Goal: Find contact information: Find contact information

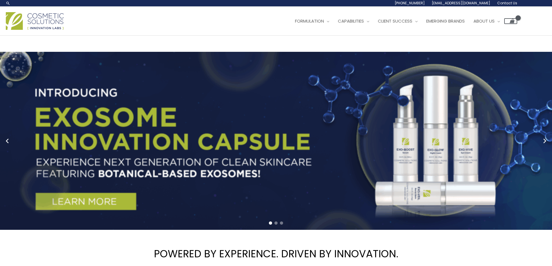
click at [233, 36] on header "Search... 1.888.883.0540 info@naturalskincare.com Contact Us Main Menu Formulat…" at bounding box center [276, 18] width 552 height 36
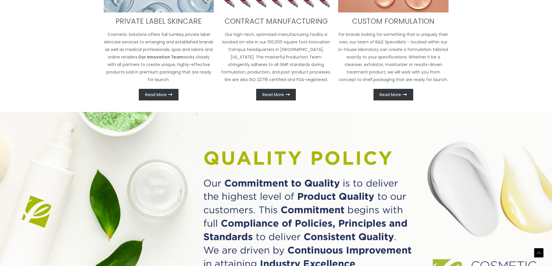
scroll to position [348, 0]
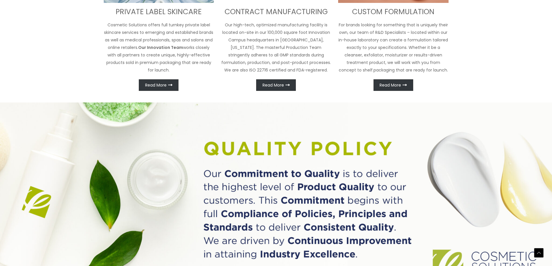
click at [147, 74] on p "Cosmetic Solutions offers full turnkey private label skincare services to emerg…" at bounding box center [159, 47] width 110 height 53
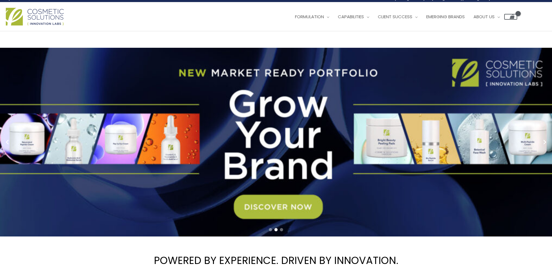
scroll to position [0, 0]
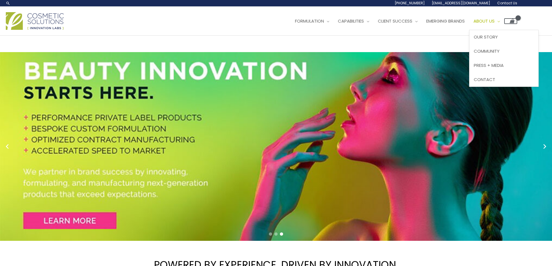
click at [473, 24] on span "About Us" at bounding box center [483, 21] width 21 height 6
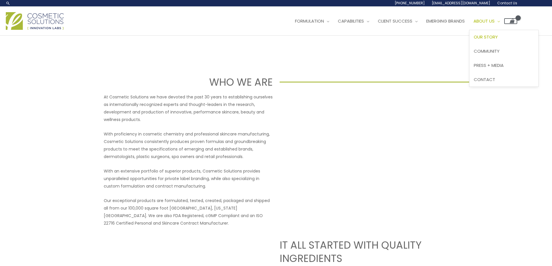
click at [474, 40] on span "Our Story" at bounding box center [486, 37] width 24 height 6
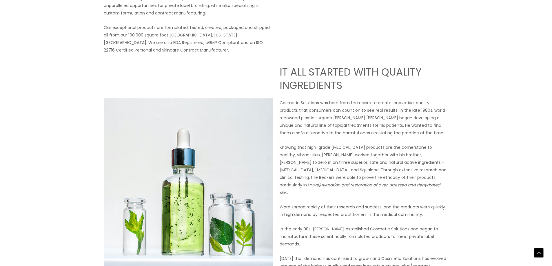
scroll to position [174, 0]
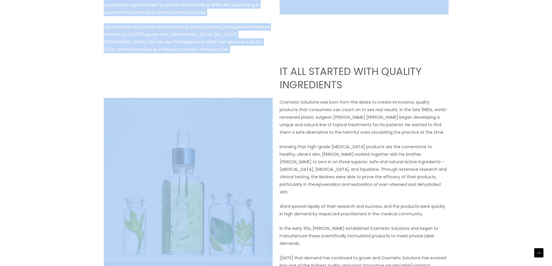
drag, startPoint x: 103, startPoint y: 60, endPoint x: 214, endPoint y: 193, distance: 173.2
copy div "At Cosmetic Solutions we have devoted the past 30 years to establishing ourselv…"
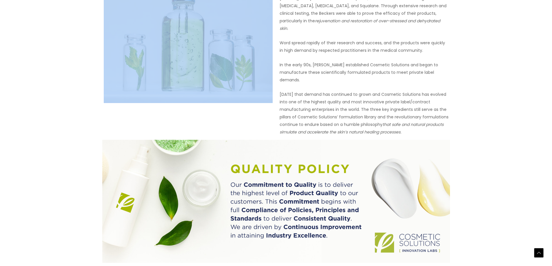
scroll to position [348, 0]
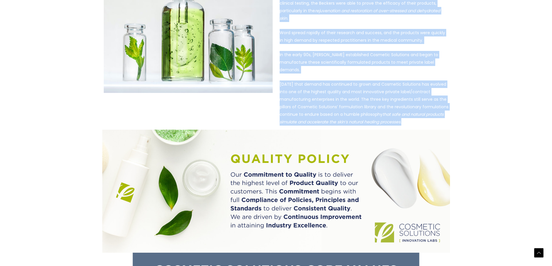
drag, startPoint x: 280, startPoint y: 62, endPoint x: 408, endPoint y: 249, distance: 226.7
click at [408, 126] on div "IT ALL STARTED WITH QUALITY INGREDIENTS Cosmetic Solutions was born from the de…" at bounding box center [364, 8] width 169 height 235
copy div "Cosmetic Solutions was born from the desire to create innovative, quality produ…"
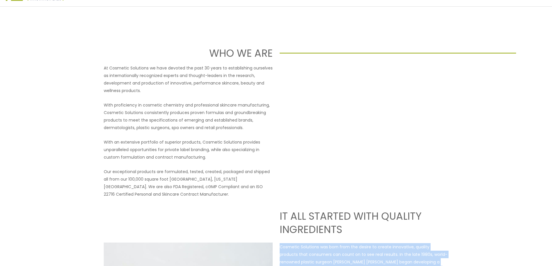
scroll to position [0, 0]
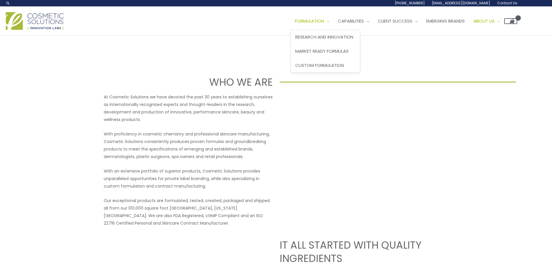
click at [295, 24] on span "Formulation" at bounding box center [309, 21] width 29 height 6
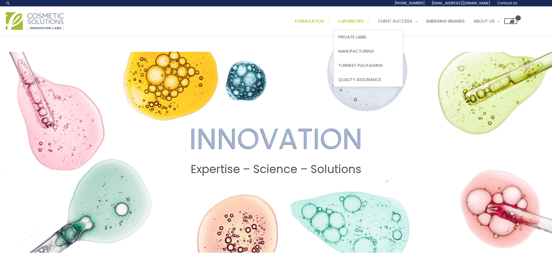
click at [338, 24] on span "Capabilities" at bounding box center [351, 21] width 26 height 6
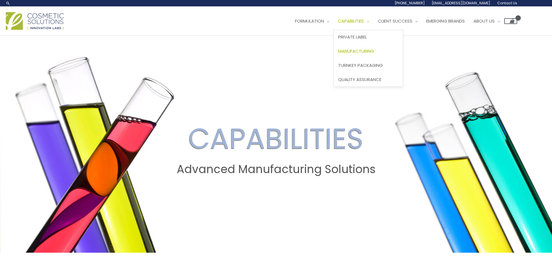
click at [338, 54] on span "Manufacturing" at bounding box center [356, 51] width 36 height 6
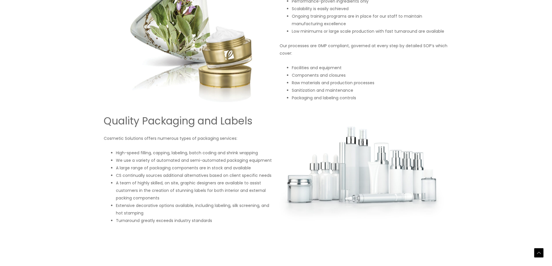
scroll to position [522, 0]
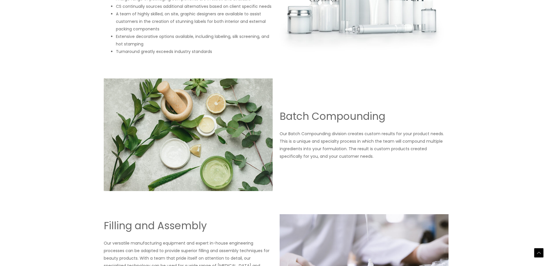
scroll to position [695, 0]
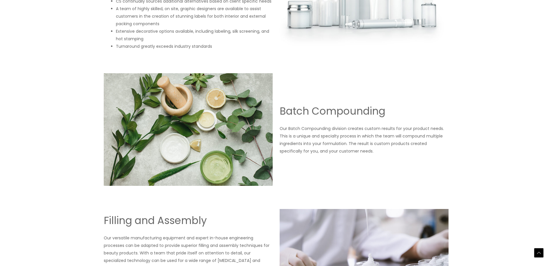
click at [205, 28] on li "A team of highly skilled, on site, graphic designers are available to assist cu…" at bounding box center [194, 16] width 157 height 23
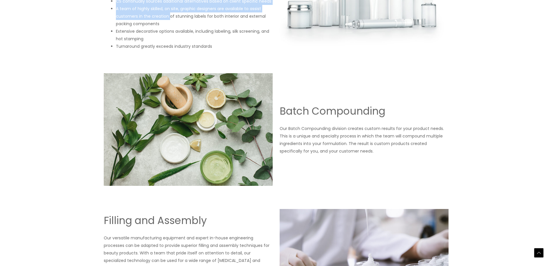
drag, startPoint x: 117, startPoint y: 112, endPoint x: 170, endPoint y: 149, distance: 64.2
click at [170, 50] on ul "High-speed filling, capping, labeling, batch coding and shrink wrapping We use …" at bounding box center [194, 12] width 157 height 75
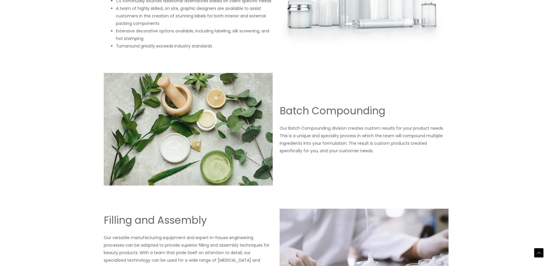
scroll to position [782, 0]
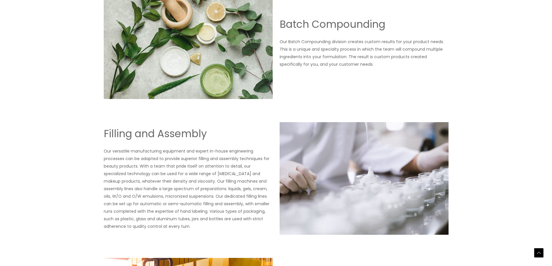
click at [355, 68] on p "Our Batch Compounding division creates custom results for your product needs. T…" at bounding box center [364, 53] width 169 height 30
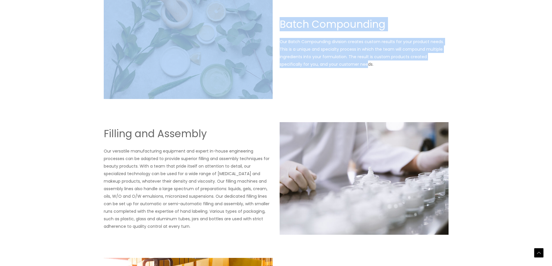
drag, startPoint x: 342, startPoint y: 198, endPoint x: 288, endPoint y: 176, distance: 58.5
click at [275, 99] on div "Batch Compounding Our Batch Compounding division creates custom results for you…" at bounding box center [276, 42] width 348 height 113
click at [333, 68] on p "Our Batch Compounding division creates custom results for your product needs. T…" at bounding box center [364, 53] width 169 height 30
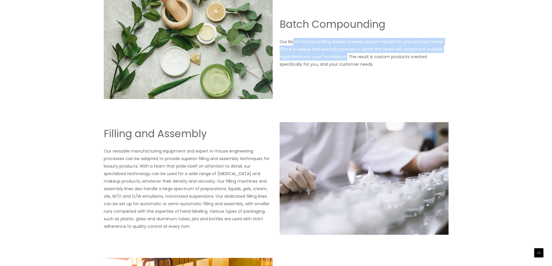
drag, startPoint x: 347, startPoint y: 194, endPoint x: 292, endPoint y: 174, distance: 58.3
click at [292, 68] on p "Our Batch Compounding division creates custom results for your product needs. T…" at bounding box center [364, 53] width 169 height 30
click at [329, 68] on p "Our Batch Compounding division creates custom results for your product needs. T…" at bounding box center [364, 53] width 169 height 30
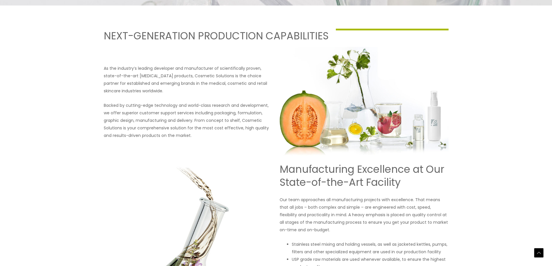
scroll to position [323, 0]
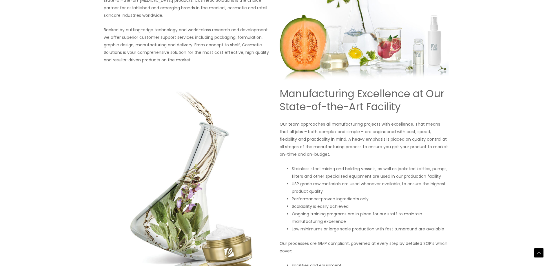
click at [181, 19] on p "As the industry’s leading developer and manufacturer of scientifically proven, …" at bounding box center [188, 4] width 169 height 30
click at [171, 64] on p "Backed by cutting-edge technology and world-class research and development, we …" at bounding box center [188, 45] width 169 height 38
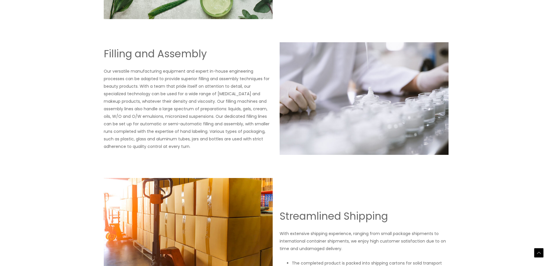
scroll to position [903, 0]
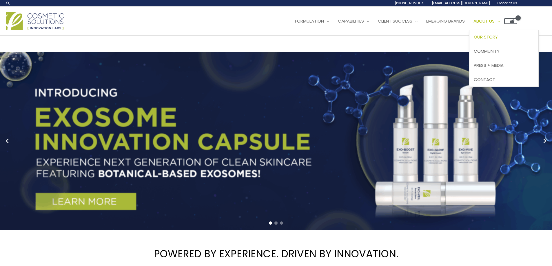
click at [474, 40] on span "Our Story" at bounding box center [486, 37] width 24 height 6
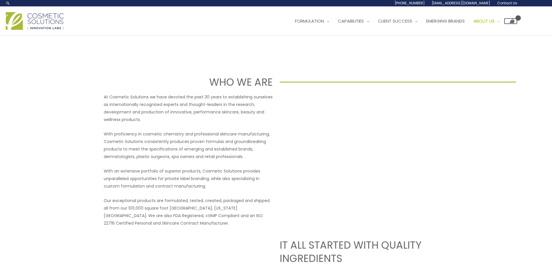
click at [0, 0] on span "Contact Us" at bounding box center [0, 0] width 0 height 0
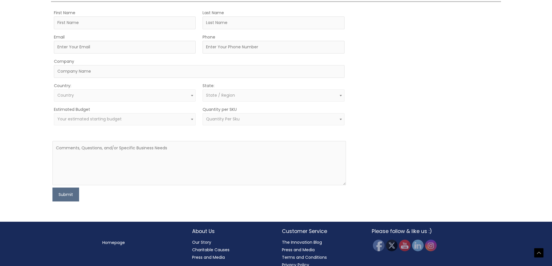
scroll to position [146, 0]
